Goal: Information Seeking & Learning: Learn about a topic

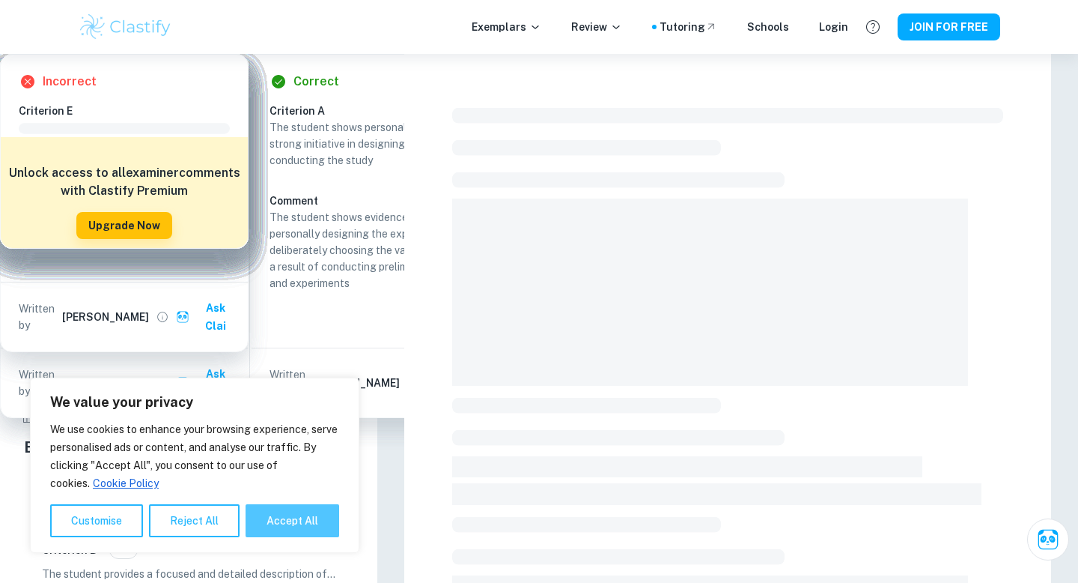
click at [269, 517] on button "Accept All" at bounding box center [293, 520] width 94 height 33
checkbox input "true"
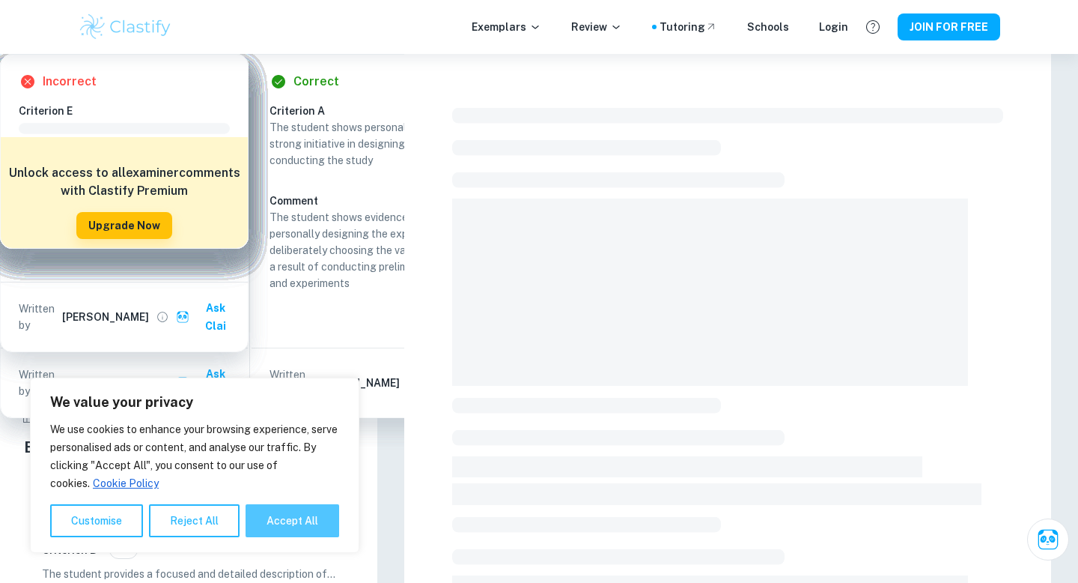
checkbox input "true"
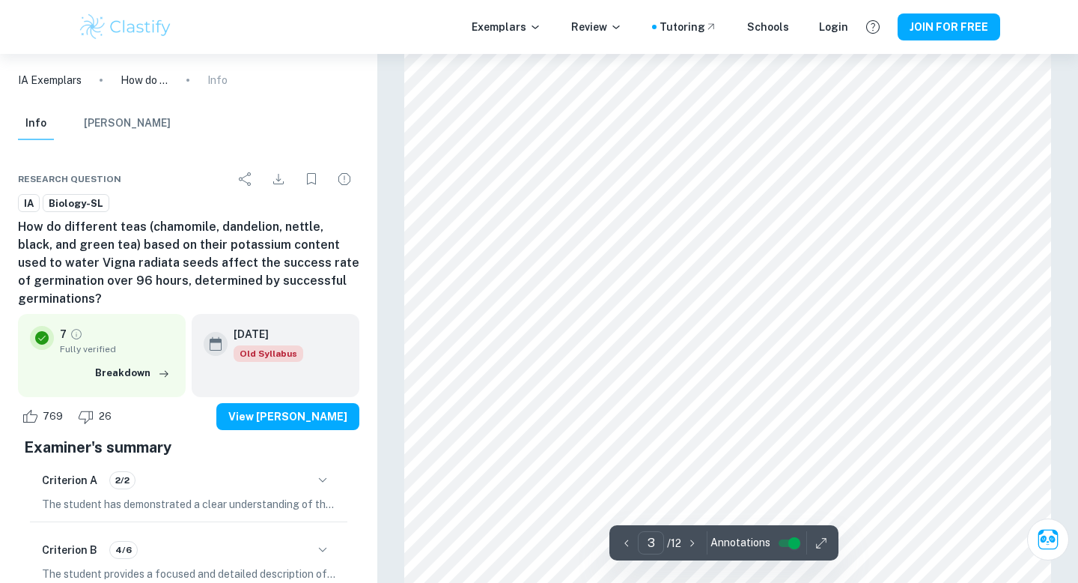
scroll to position [2120, 0]
type input "3"
